Goal: Information Seeking & Learning: Find contact information

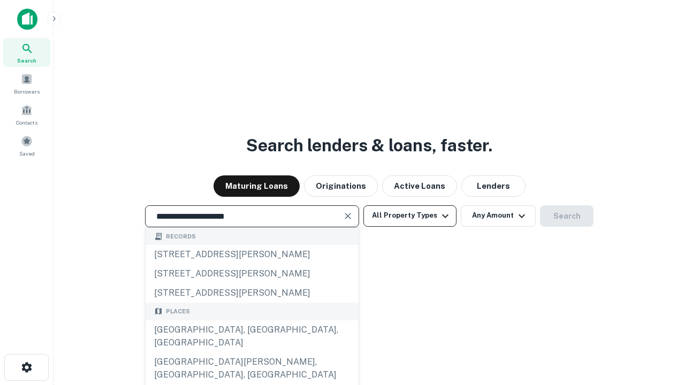
click at [252, 353] on div "Santa Monica, CA, USA" at bounding box center [252, 337] width 213 height 32
click at [410, 216] on button "All Property Types" at bounding box center [409, 216] width 93 height 21
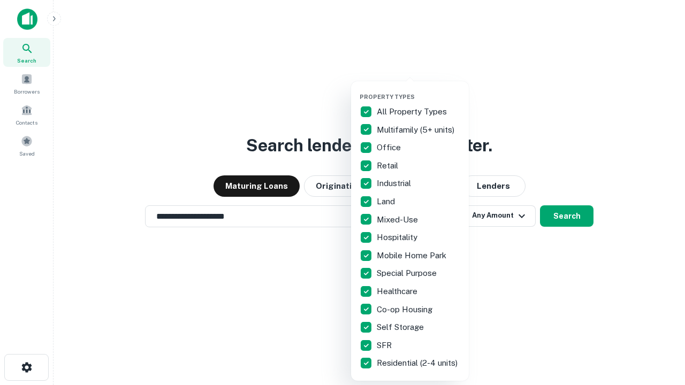
type input "**********"
click at [419, 90] on button "button" at bounding box center [419, 90] width 118 height 1
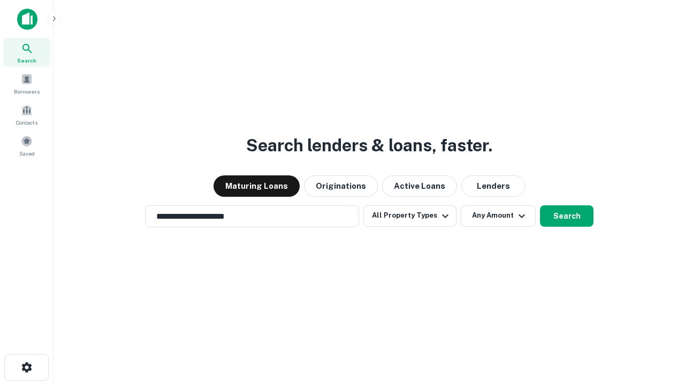
scroll to position [17, 0]
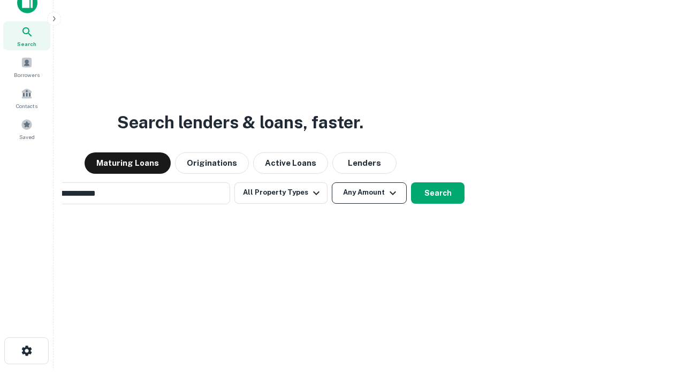
click at [332, 183] on button "Any Amount" at bounding box center [369, 193] width 75 height 21
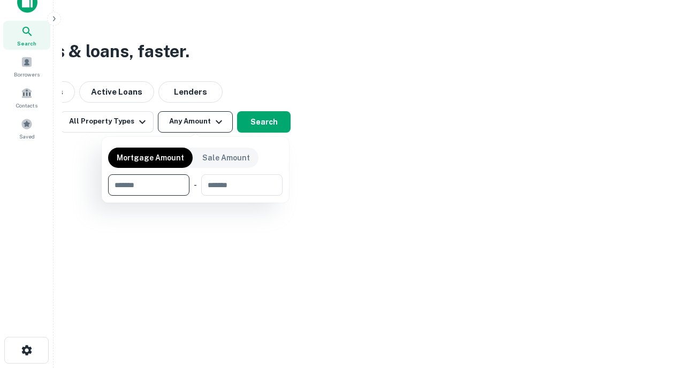
type input "*******"
click at [195, 196] on button "button" at bounding box center [195, 196] width 175 height 1
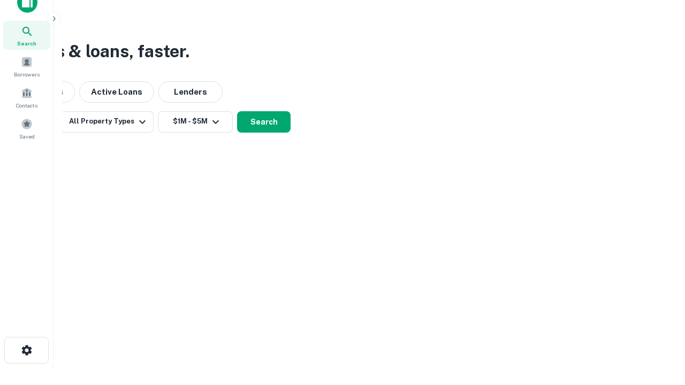
scroll to position [6, 198]
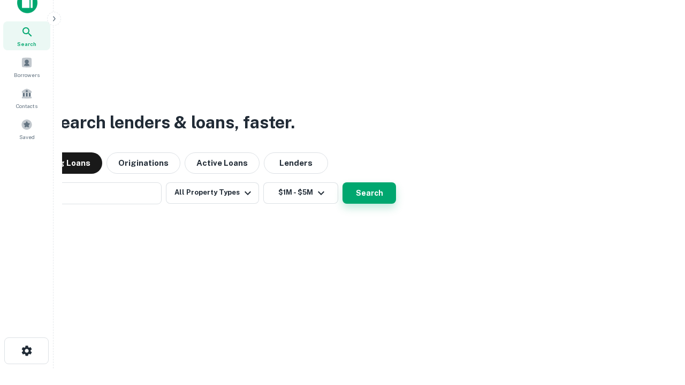
click at [343, 183] on button "Search" at bounding box center [370, 193] width 54 height 21
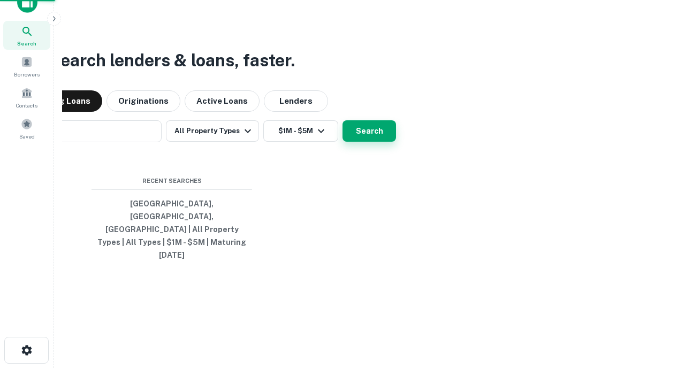
scroll to position [28, 303]
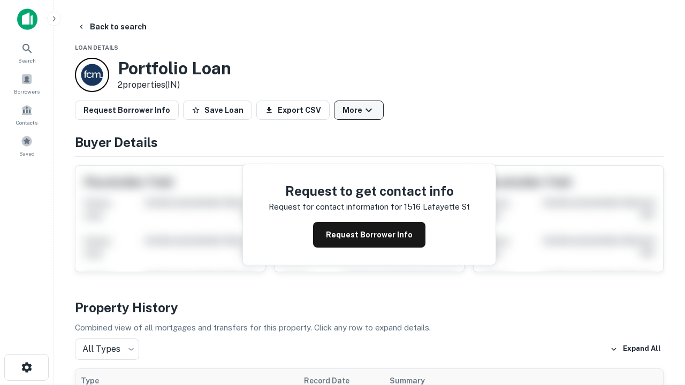
click at [359, 110] on button "More" at bounding box center [359, 110] width 50 height 19
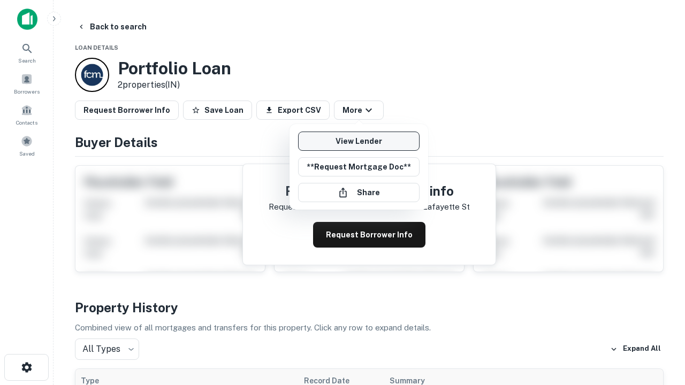
click at [359, 141] on link "View Lender" at bounding box center [359, 141] width 122 height 19
